Goal: Navigation & Orientation: Find specific page/section

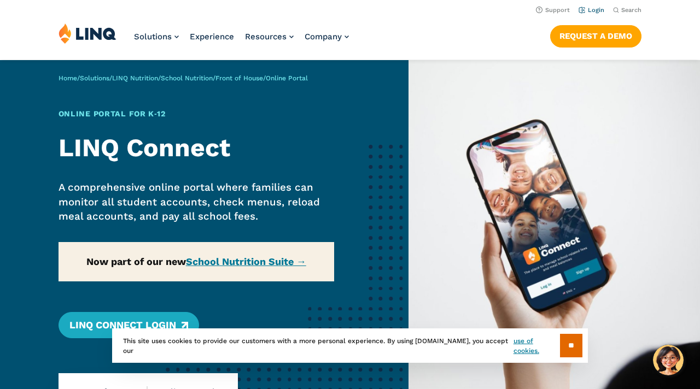
click at [594, 10] on link "Login" at bounding box center [592, 10] width 26 height 7
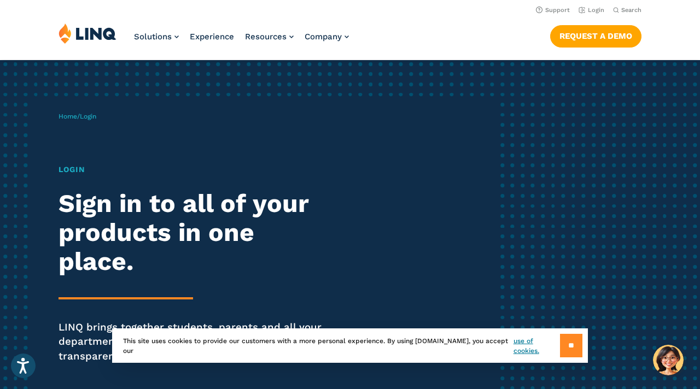
click at [575, 354] on input "**" at bounding box center [571, 346] width 22 height 24
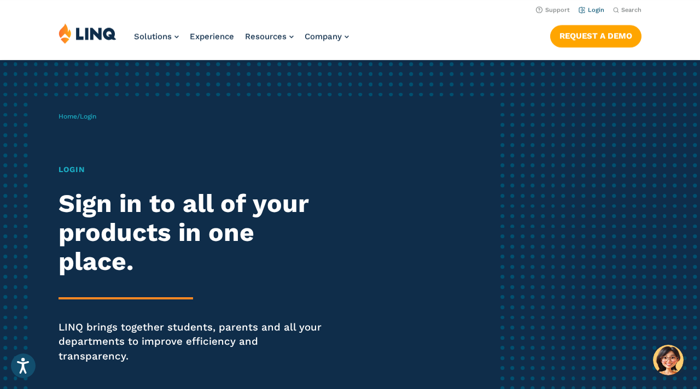
click at [589, 8] on link "Login" at bounding box center [592, 10] width 26 height 7
click at [96, 120] on span "Login" at bounding box center [88, 117] width 16 height 8
click at [89, 144] on div "Home / Login Login Sign in to all of your products in one place. LINQ brings to…" at bounding box center [277, 253] width 437 height 310
click at [75, 167] on h1 "Login" at bounding box center [194, 169] width 270 height 11
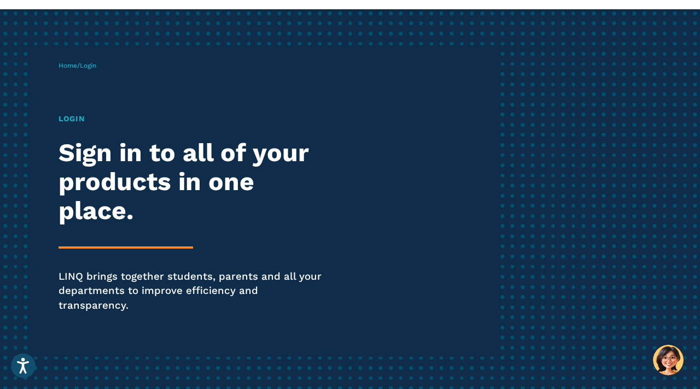
scroll to position [51, 0]
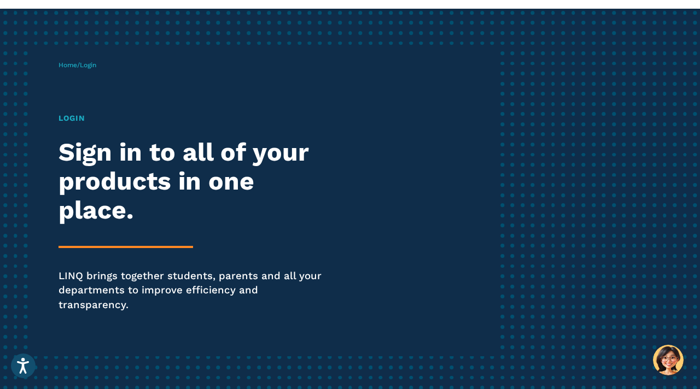
click at [95, 66] on span "Login" at bounding box center [88, 65] width 16 height 8
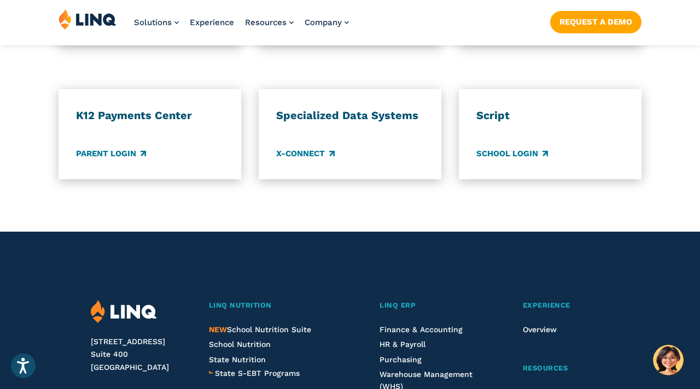
scroll to position [990, 0]
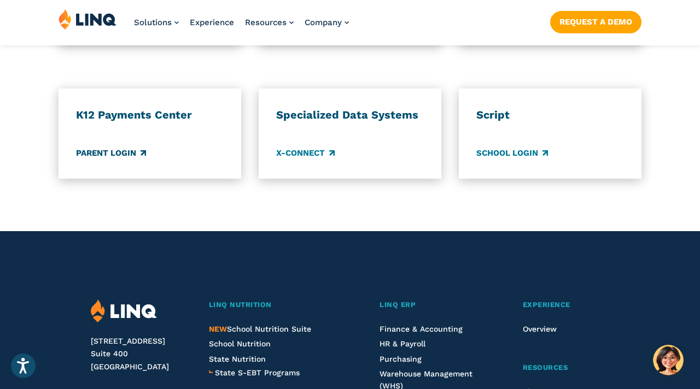
click at [123, 147] on link "Parent Login" at bounding box center [111, 153] width 70 height 12
